Goal: Transaction & Acquisition: Purchase product/service

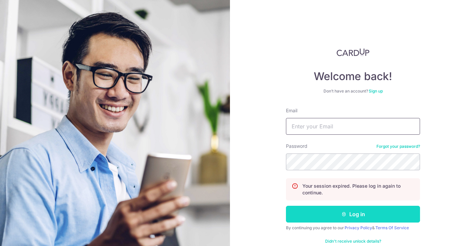
type input "[EMAIL_ADDRESS][DOMAIN_NAME]"
click at [353, 218] on button "Log in" at bounding box center [353, 214] width 134 height 17
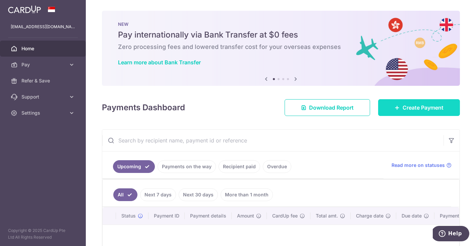
click at [397, 112] on link "Create Payment" at bounding box center [419, 107] width 82 height 17
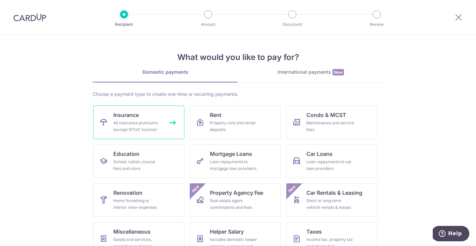
click at [125, 136] on link "Insurance All insurance premiums (except NTUC Income)" at bounding box center [138, 122] width 91 height 33
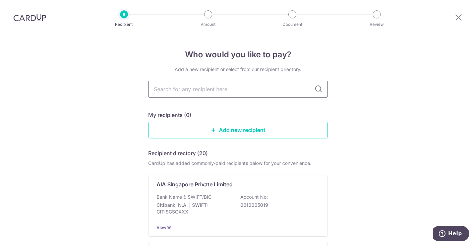
click at [222, 94] on input "text" at bounding box center [238, 89] width 180 height 17
click at [209, 89] on input "text" at bounding box center [238, 89] width 180 height 17
type input "great"
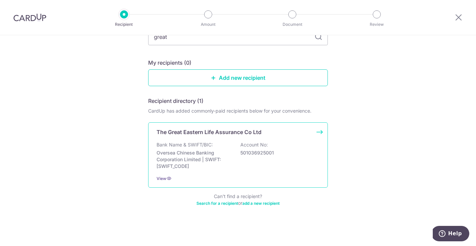
scroll to position [52, 0]
click at [220, 141] on div "The Great Eastern Life Assurance Co Ltd Bank Name & SWIFT/BIC: Oversea Chinese …" at bounding box center [238, 155] width 180 height 65
click at [221, 170] on div "The Great Eastern Life Assurance Co Ltd Bank Name & SWIFT/BIC: Oversea Chinese …" at bounding box center [238, 155] width 180 height 65
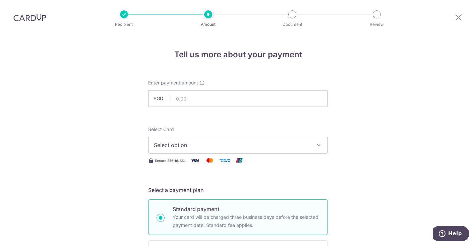
type input "921.18"
click at [195, 142] on span "Select option" at bounding box center [232, 145] width 156 height 8
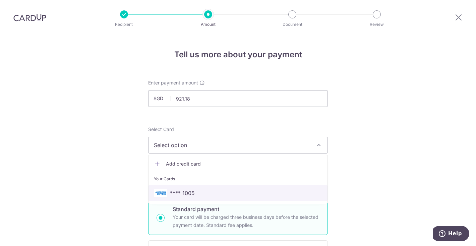
click at [201, 189] on span "**** 1005" at bounding box center [238, 193] width 168 height 8
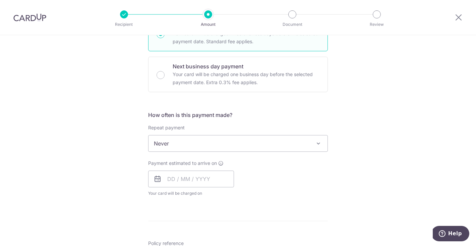
scroll to position [185, 0]
click at [201, 179] on input "text" at bounding box center [191, 177] width 86 height 17
click at [137, 197] on div "Tell us more about your payment Enter payment amount SGD 921.18 921.18 Select C…" at bounding box center [238, 154] width 476 height 606
click at [167, 180] on input "text" at bounding box center [191, 177] width 86 height 17
click at [214, 223] on link "4" at bounding box center [215, 225] width 11 height 11
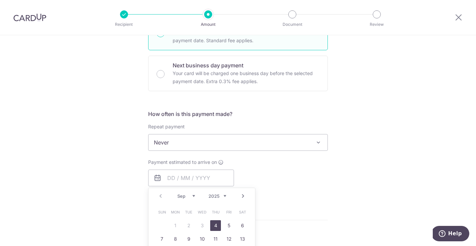
type input "[DATE]"
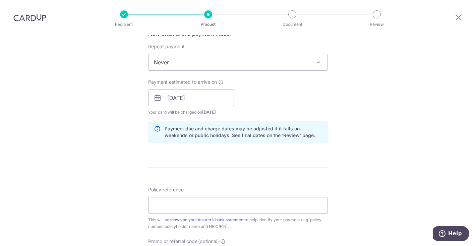
scroll to position [268, 0]
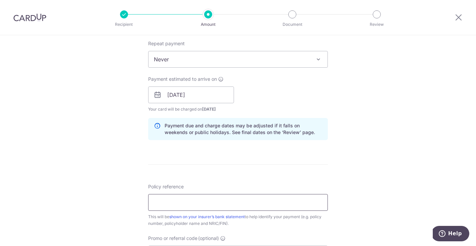
click at [180, 204] on input "Policy reference" at bounding box center [238, 202] width 180 height 17
type input "0250667427"
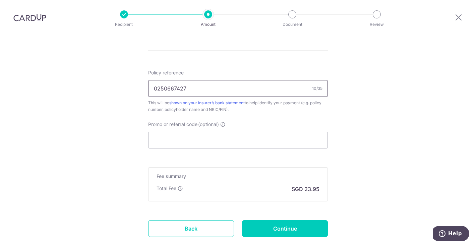
scroll to position [389, 0]
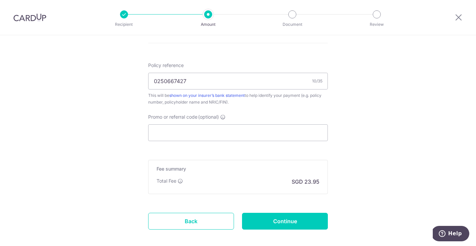
click at [315, 217] on input "Continue" at bounding box center [285, 221] width 86 height 17
type input "Create Schedule"
